Goal: Information Seeking & Learning: Find specific fact

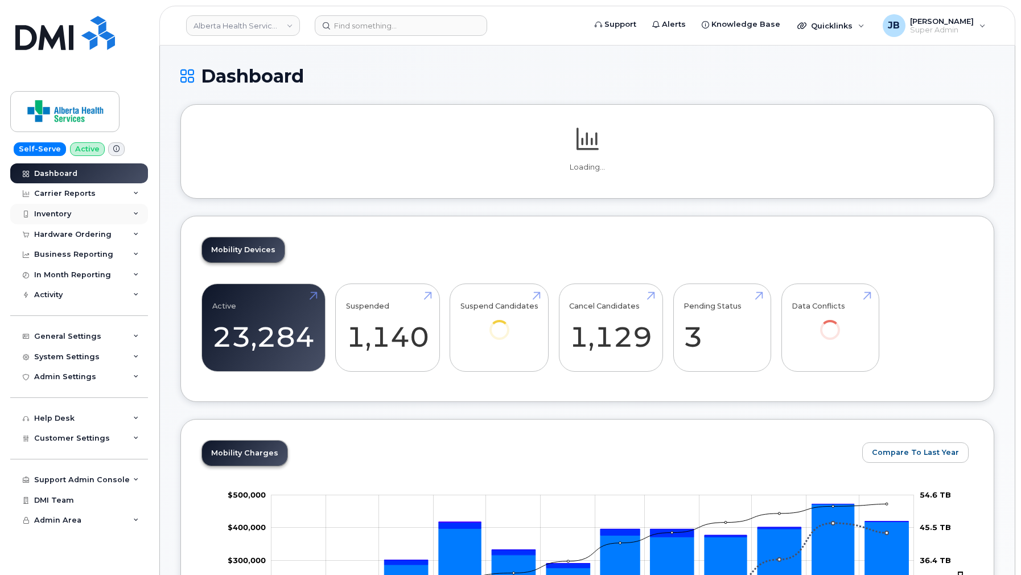
click at [109, 208] on div "Inventory" at bounding box center [79, 214] width 138 height 20
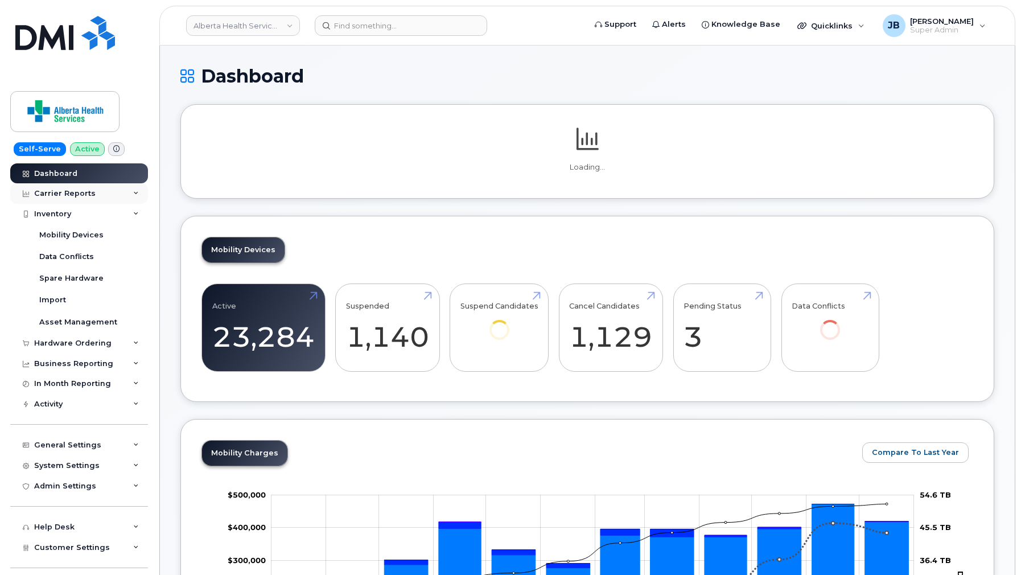
click at [104, 189] on div "Carrier Reports" at bounding box center [79, 193] width 138 height 20
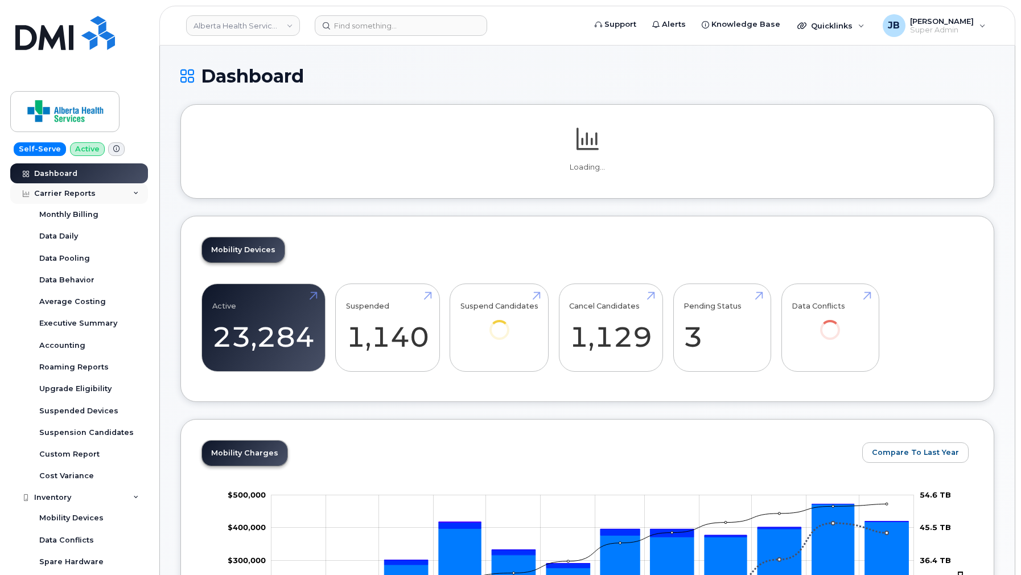
click at [104, 189] on div "Carrier Reports" at bounding box center [79, 193] width 138 height 20
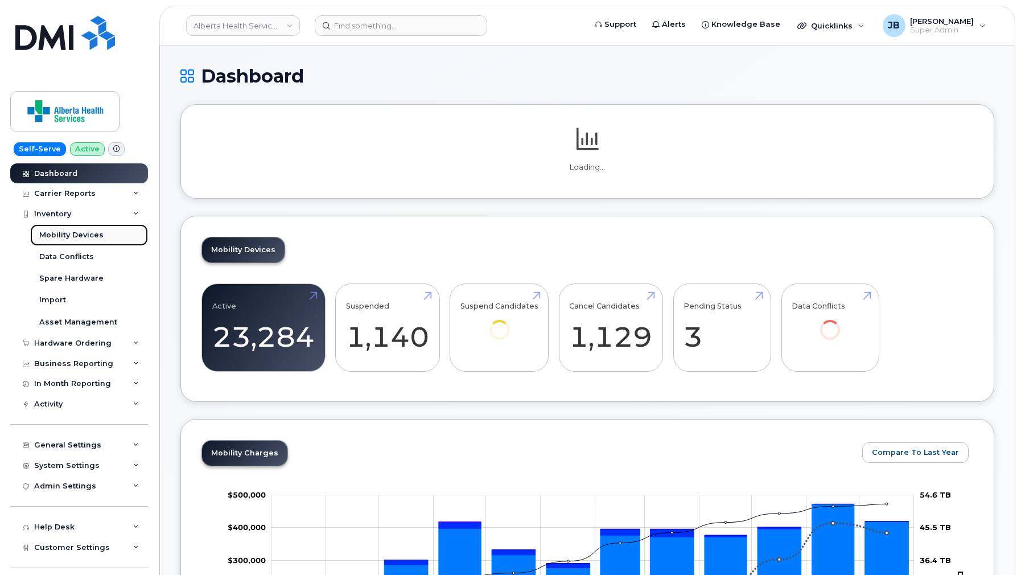
click at [91, 239] on div "Mobility Devices" at bounding box center [71, 235] width 64 height 10
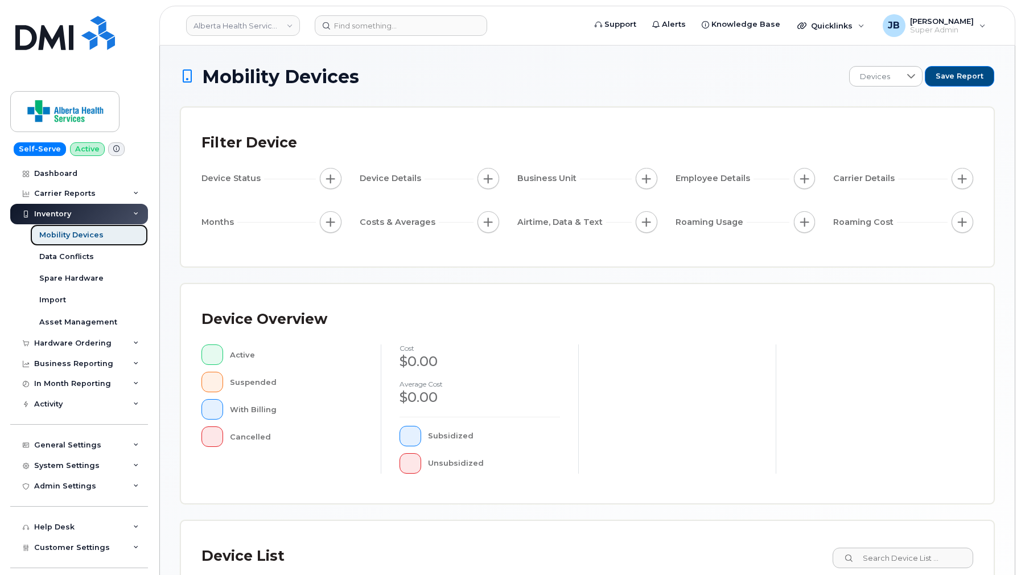
scroll to position [207, 0]
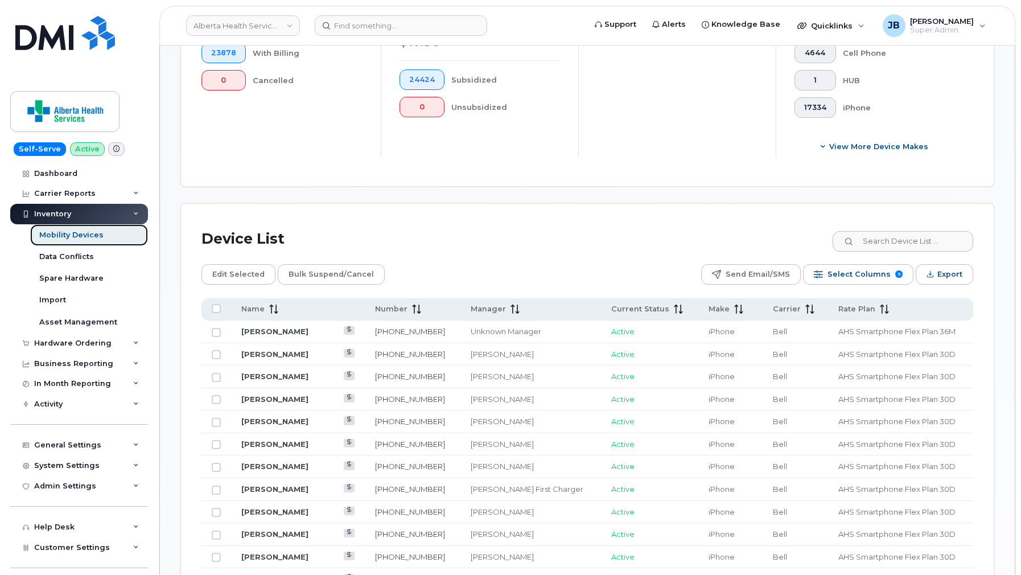
scroll to position [389, 0]
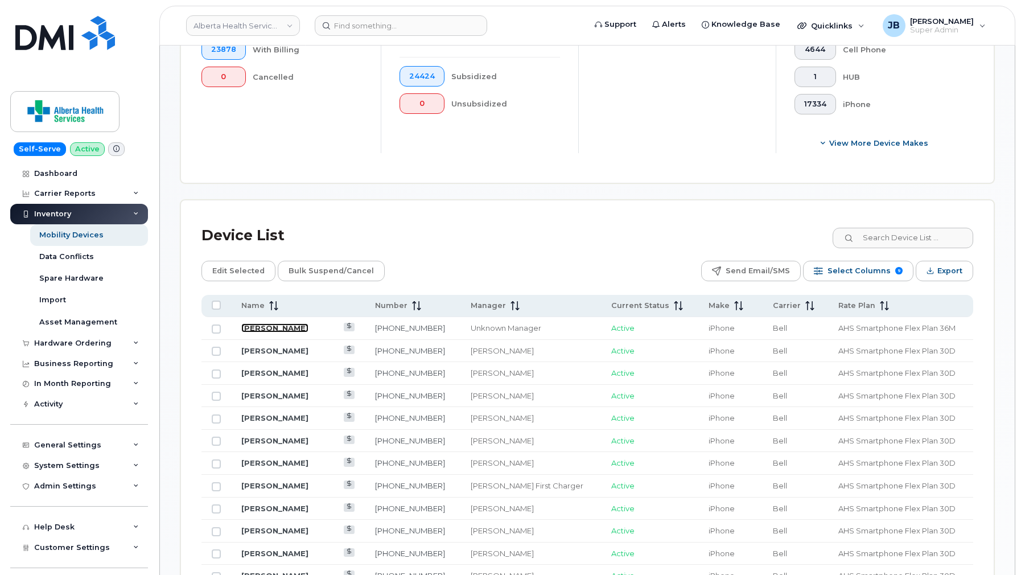
click at [300, 325] on link "[PERSON_NAME]" at bounding box center [274, 327] width 67 height 9
